Goal: Information Seeking & Learning: Learn about a topic

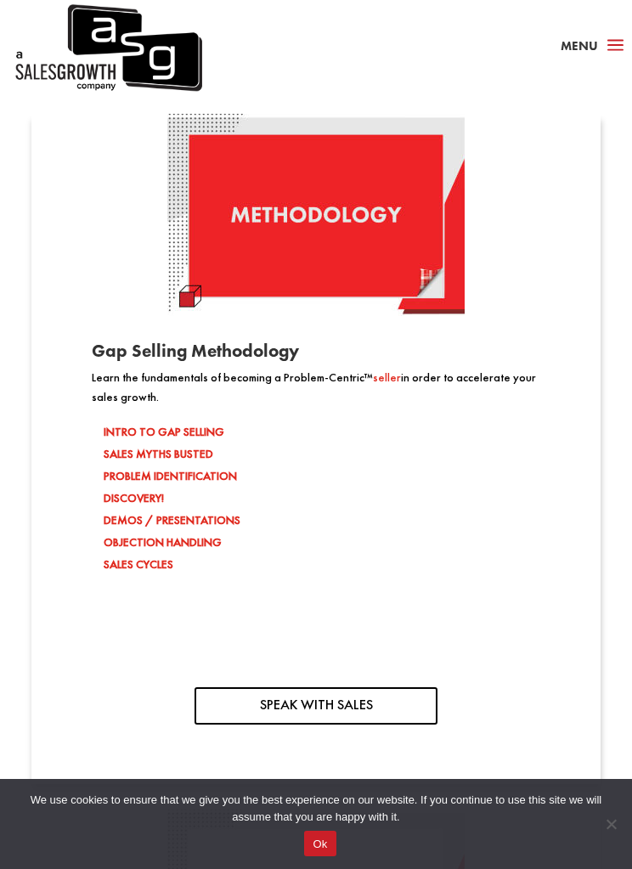
scroll to position [1679, 0]
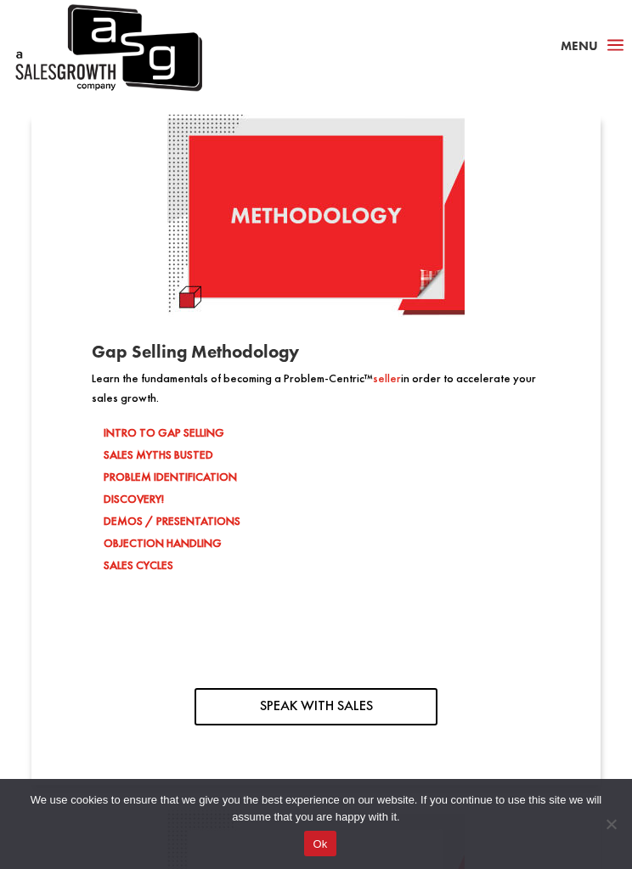
click at [226, 688] on link "SPEAK WITH SALES" at bounding box center [316, 706] width 243 height 37
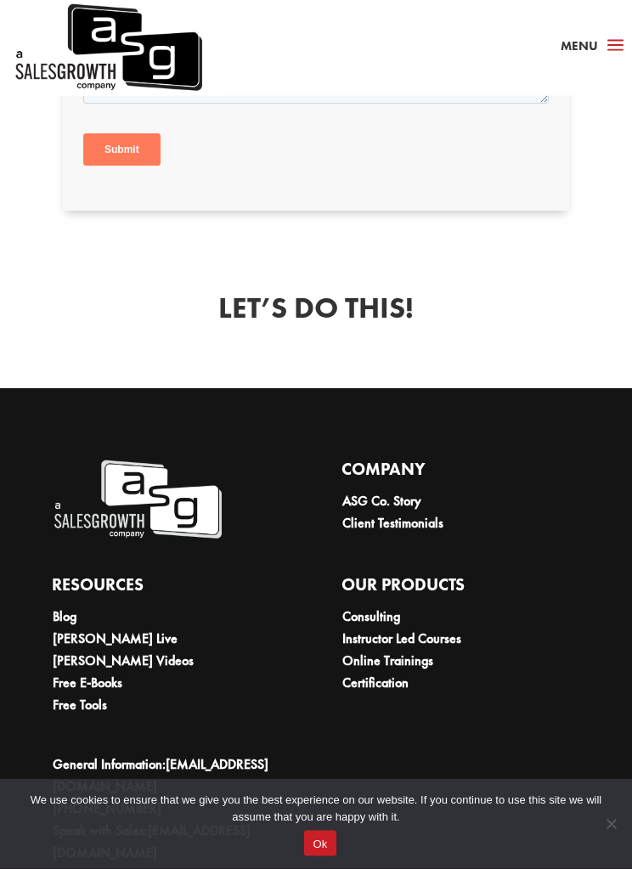
scroll to position [1443, 0]
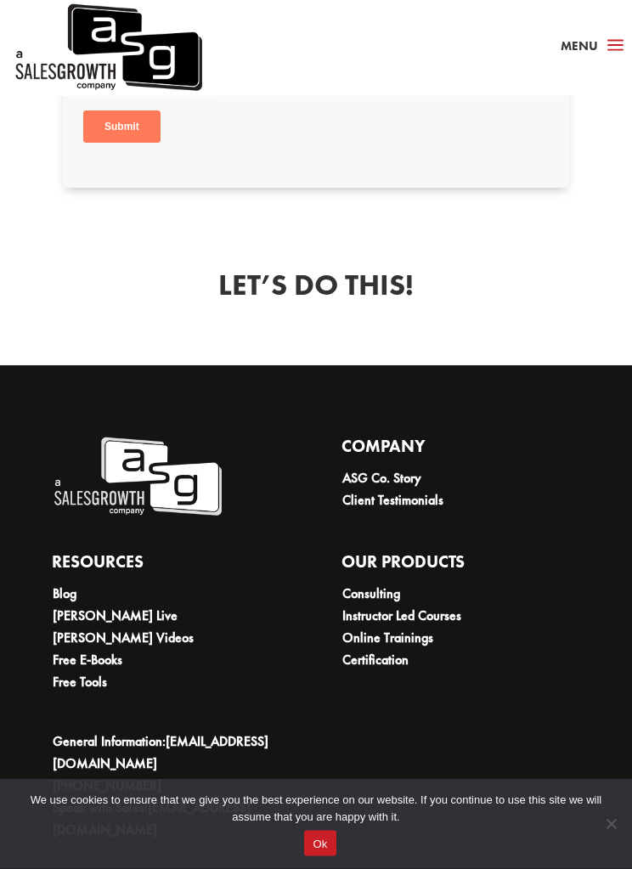
click at [403, 631] on link "Online Trainings" at bounding box center [387, 638] width 91 height 18
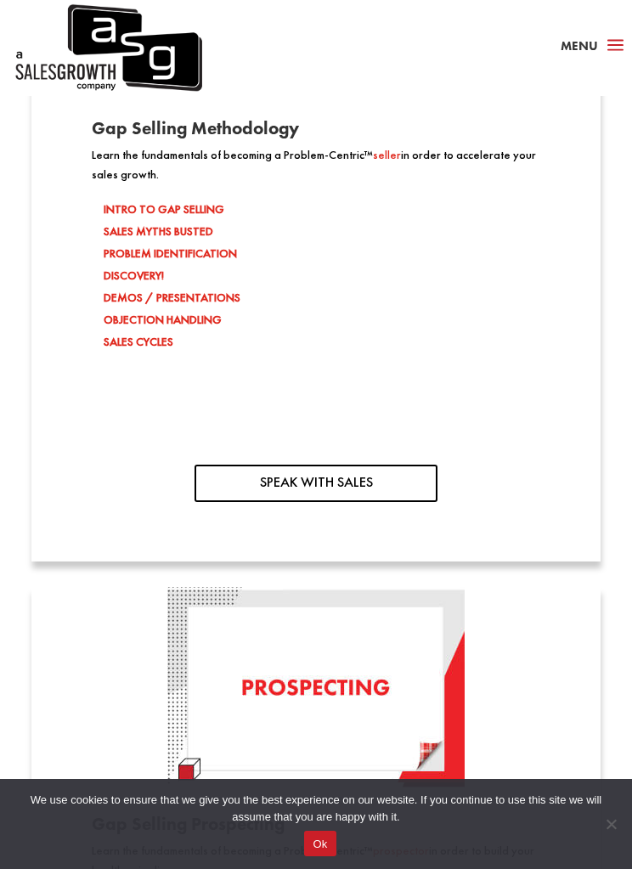
scroll to position [1902, 0]
click at [399, 465] on link "SPEAK WITH SALES" at bounding box center [316, 483] width 243 height 37
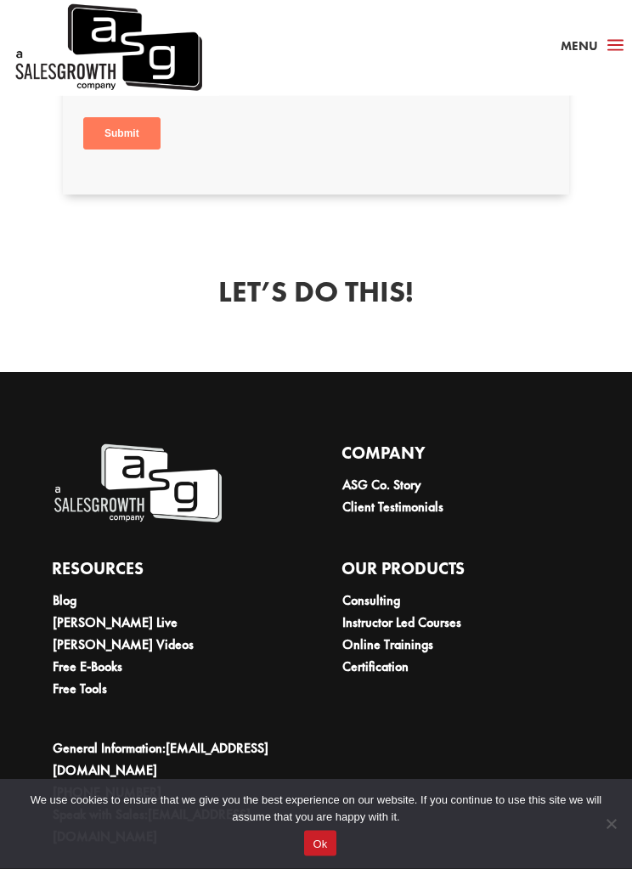
scroll to position [1443, 0]
